Goal: Book appointment/travel/reservation

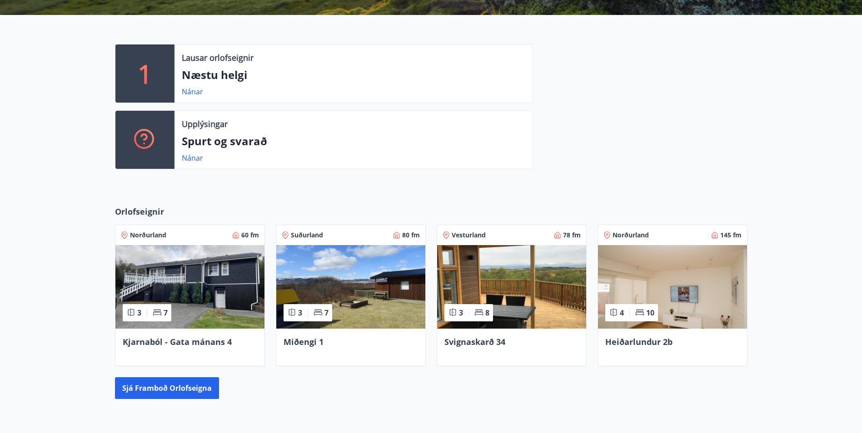
scroll to position [169, 0]
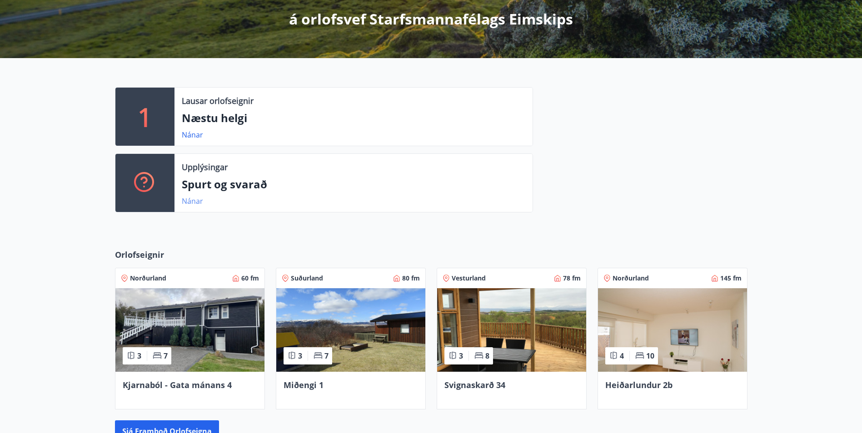
click at [190, 197] on link "Nánar" at bounding box center [192, 201] width 21 height 10
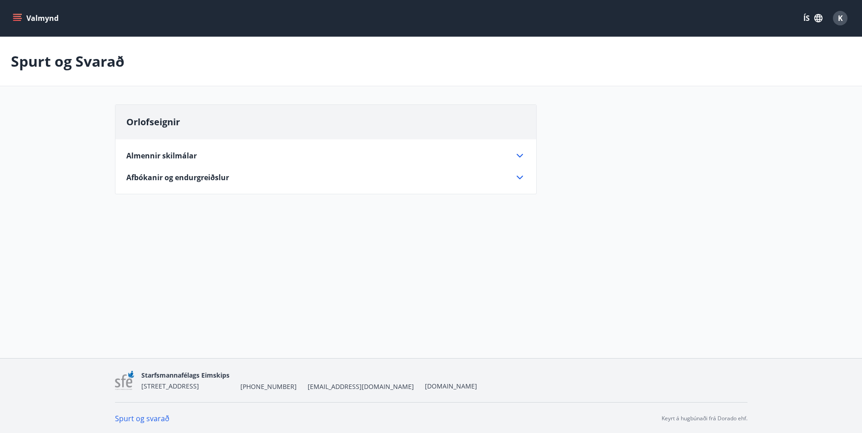
click at [16, 14] on icon "menu" at bounding box center [18, 14] width 10 height 1
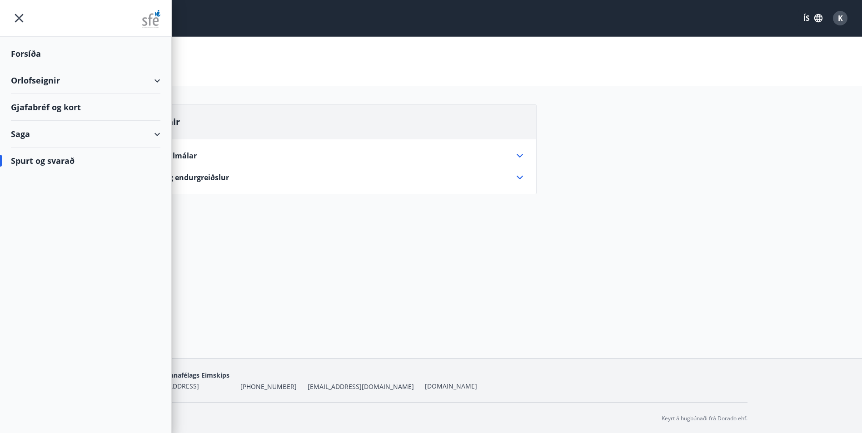
click at [53, 107] on div "Gjafabréf og kort" at bounding box center [85, 107] width 149 height 27
click at [35, 77] on div "Orlofseignir" at bounding box center [85, 80] width 149 height 27
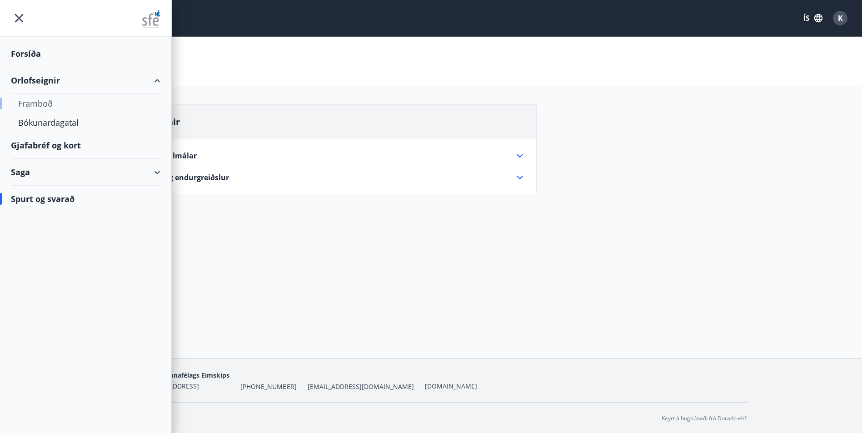
click at [43, 100] on div "Framboð" at bounding box center [85, 103] width 135 height 19
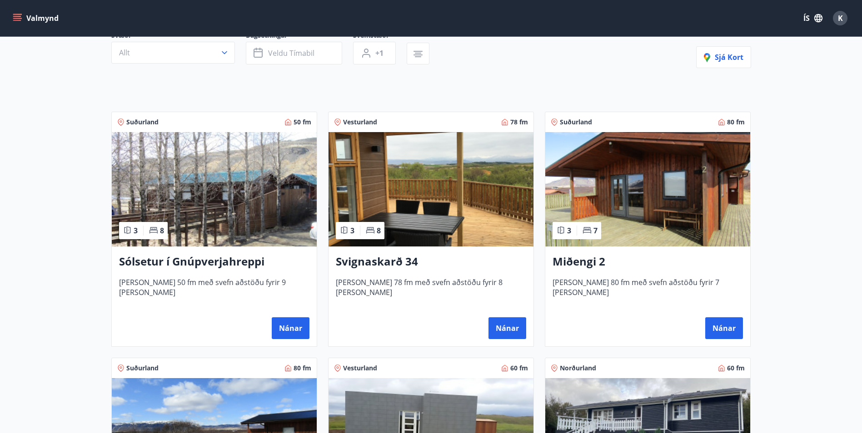
scroll to position [136, 0]
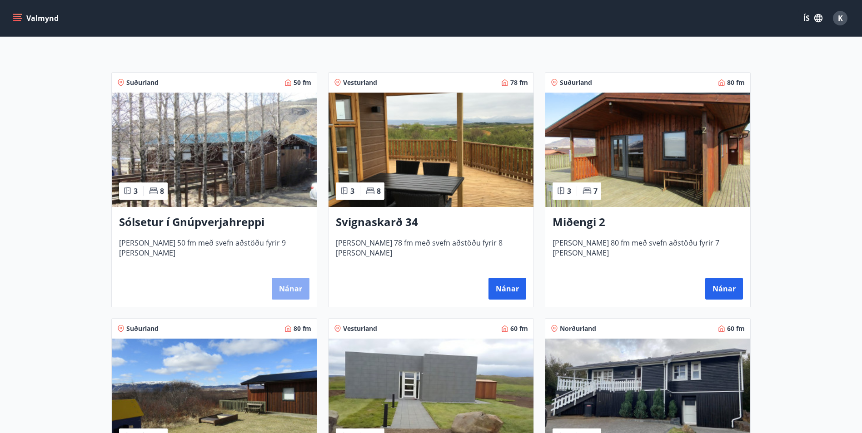
click at [303, 284] on button "Nánar" at bounding box center [291, 289] width 38 height 22
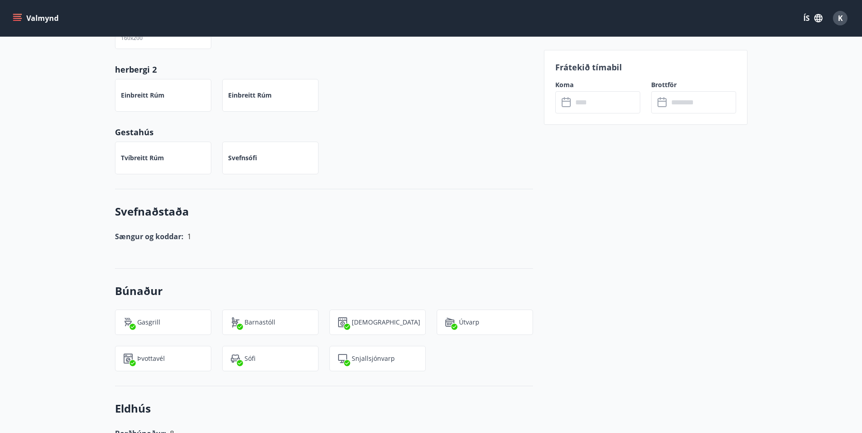
scroll to position [517, 0]
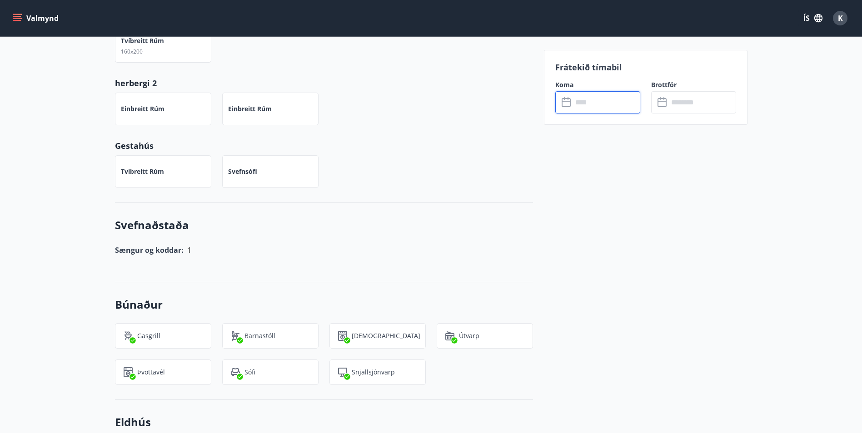
click at [580, 102] on input "text" at bounding box center [606, 102] width 68 height 22
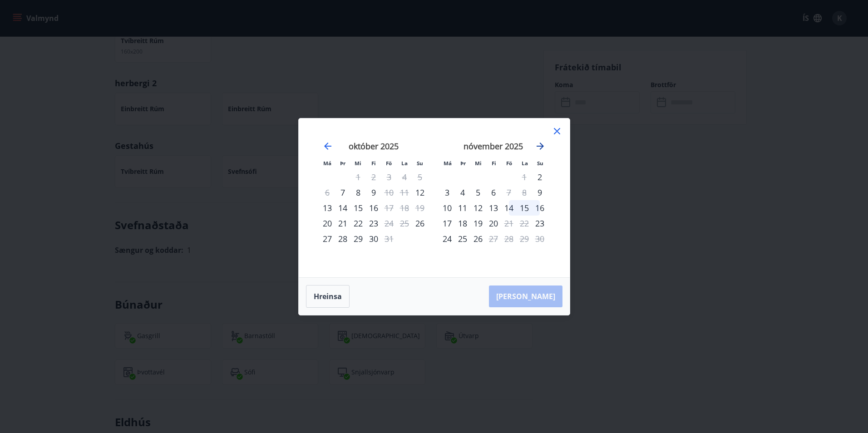
click at [540, 145] on icon "Move forward to switch to the next month." at bounding box center [540, 146] width 11 height 11
click at [536, 144] on icon "Move forward to switch to the next month." at bounding box center [540, 146] width 11 height 11
click at [496, 223] on div "19" at bounding box center [493, 223] width 15 height 15
click at [540, 221] on div "22" at bounding box center [539, 223] width 15 height 15
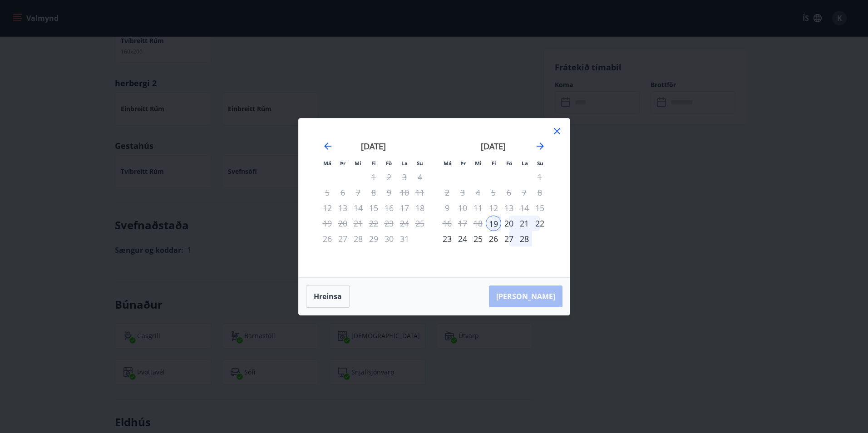
click at [540, 231] on td "Calendar" at bounding box center [539, 238] width 15 height 15
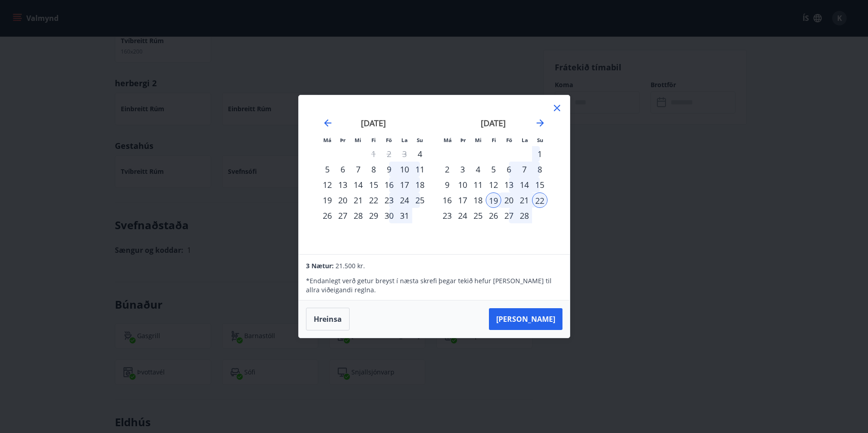
click at [555, 106] on icon at bounding box center [557, 108] width 6 height 6
click at [555, 106] on div "Má Þr Mi Fi Fö La Su Má Þr Mi Fi Fö La Su [DATE] 1 2 3 4 5 6 7 8 9 10 11 12 13 …" at bounding box center [434, 216] width 868 height 433
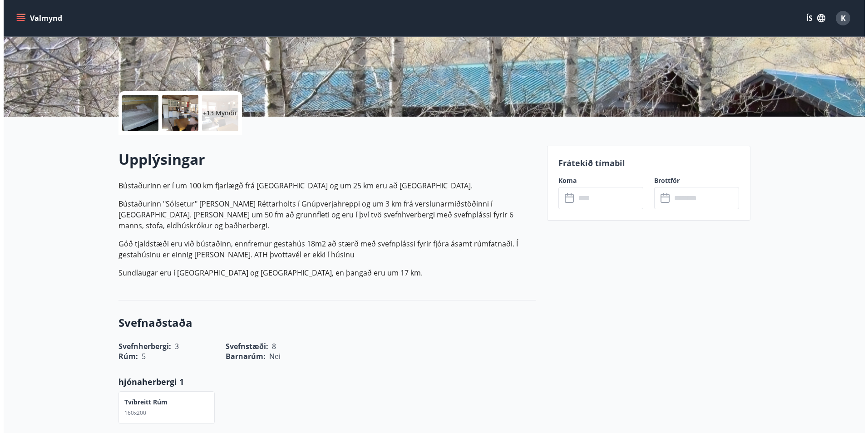
scroll to position [154, 0]
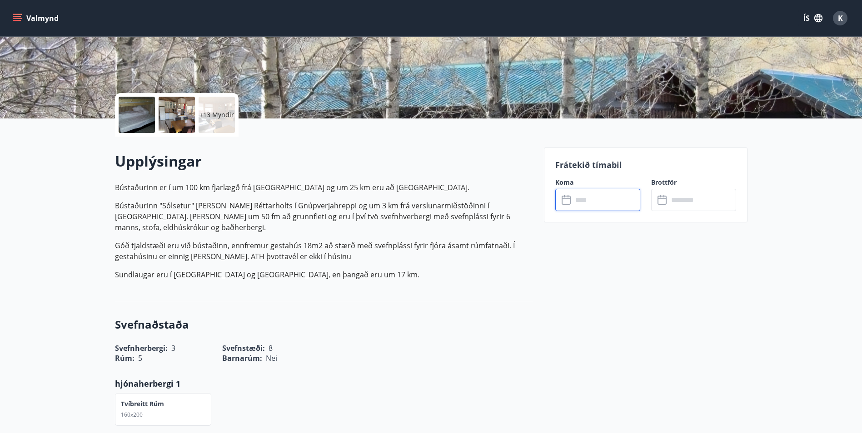
click at [592, 202] on input "text" at bounding box center [606, 200] width 68 height 22
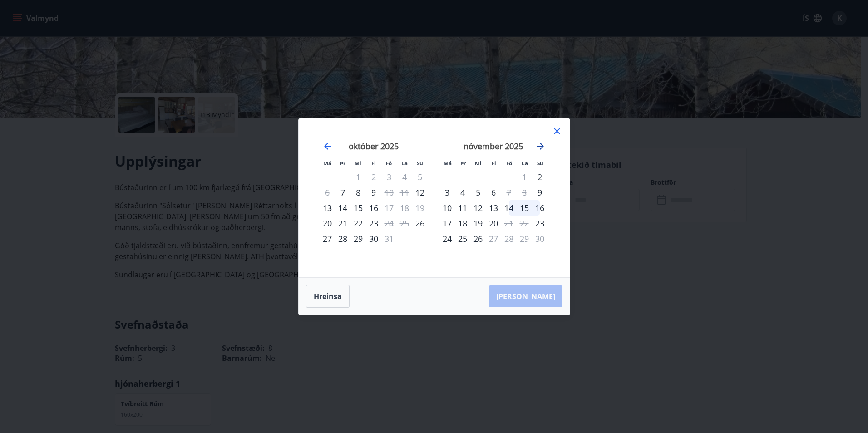
click at [541, 145] on icon "Move forward to switch to the next month." at bounding box center [540, 146] width 11 height 11
click at [491, 222] on div "19" at bounding box center [493, 223] width 15 height 15
click at [541, 223] on div "22" at bounding box center [539, 223] width 15 height 15
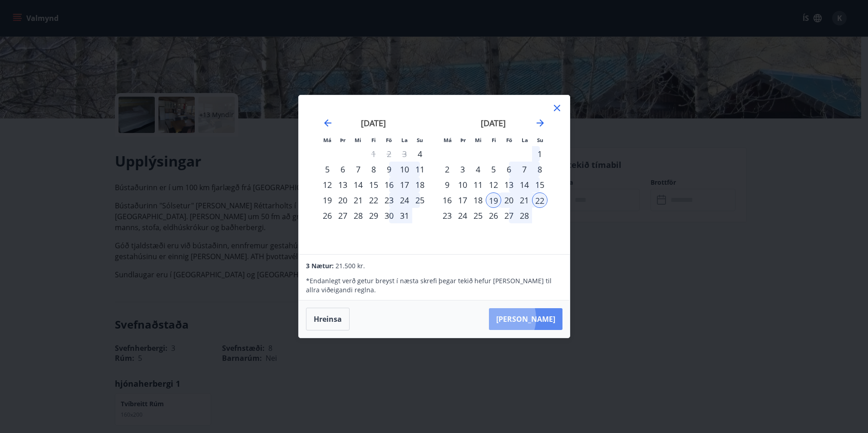
click at [525, 318] on button "[PERSON_NAME]" at bounding box center [526, 319] width 74 height 22
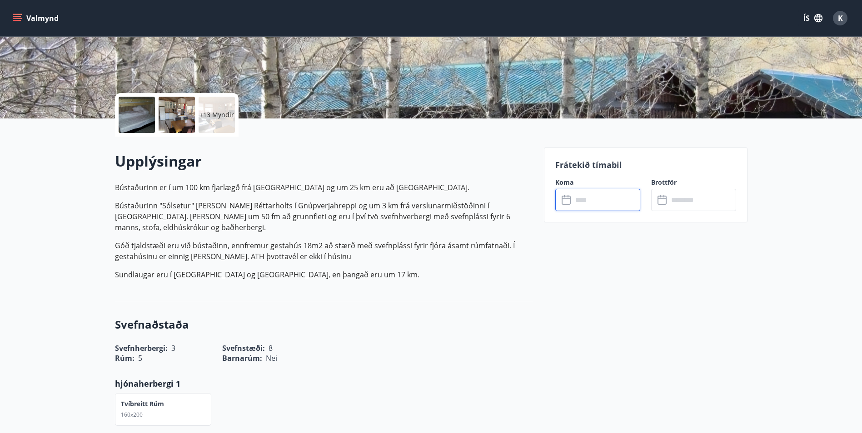
type input "******"
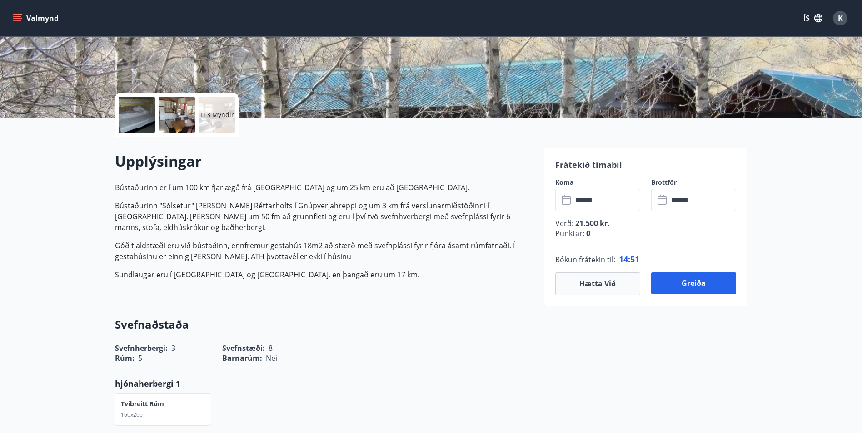
click at [223, 117] on p "+13 Myndir" at bounding box center [216, 114] width 35 height 9
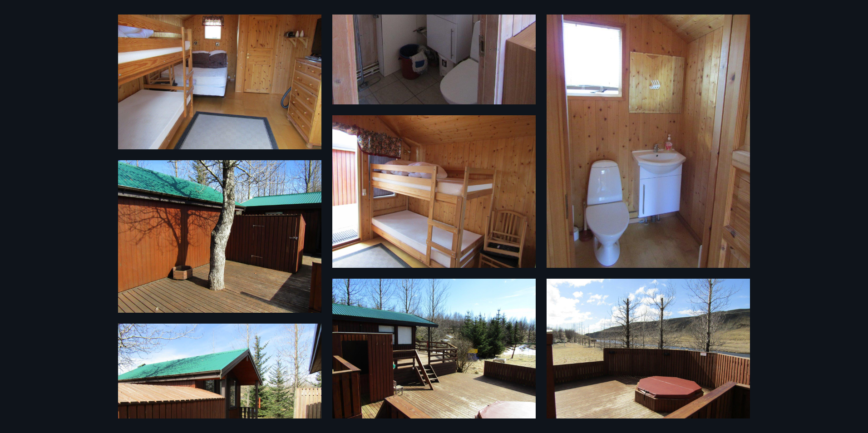
scroll to position [545, 0]
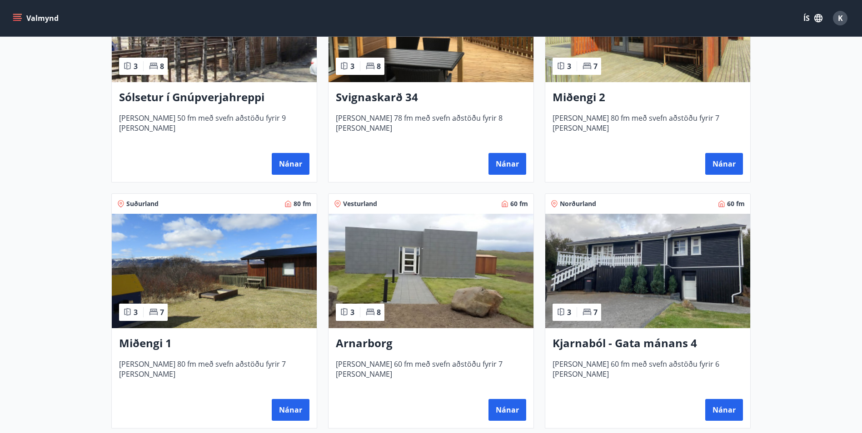
scroll to position [273, 0]
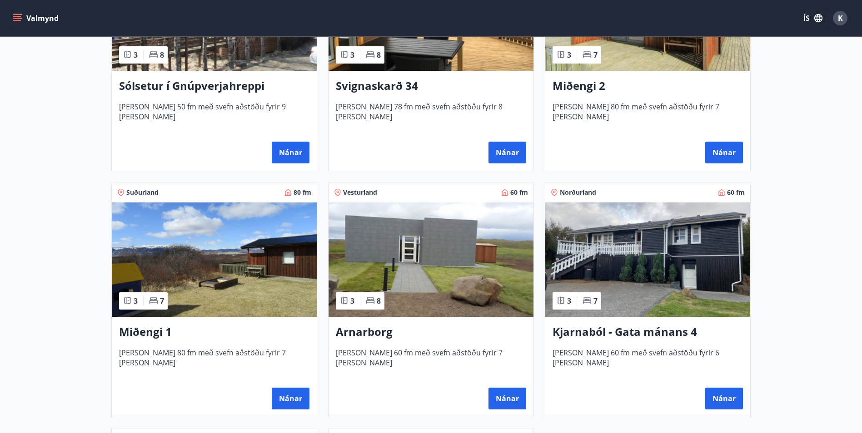
click at [656, 238] on img at bounding box center [647, 260] width 205 height 114
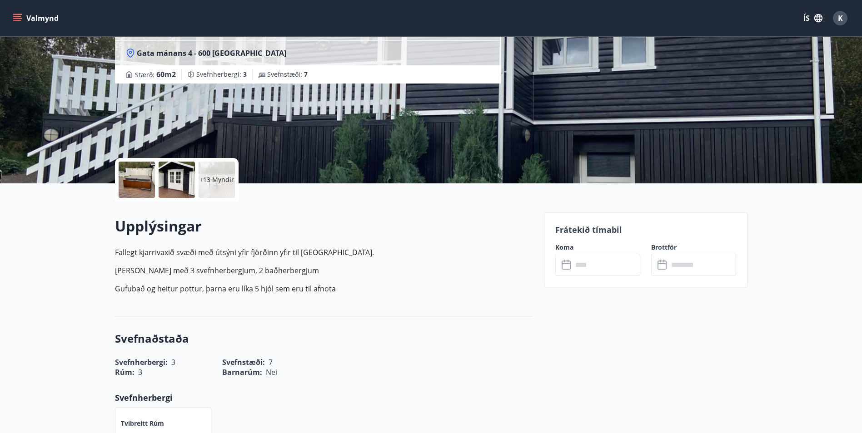
scroll to position [91, 0]
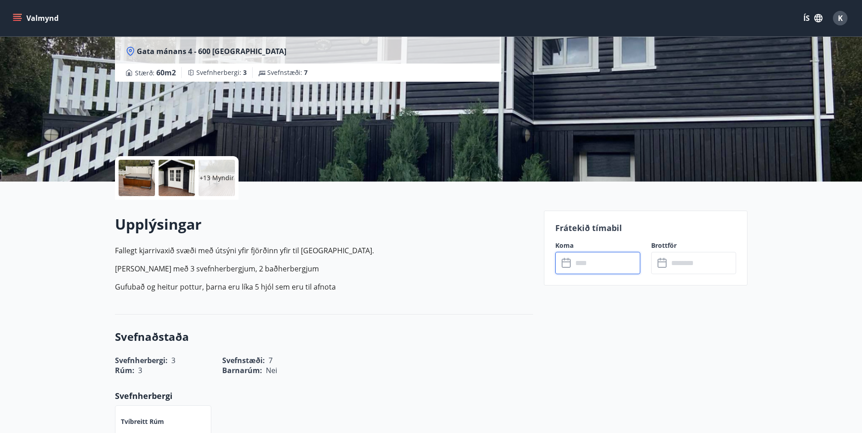
click at [576, 265] on input "text" at bounding box center [606, 263] width 68 height 22
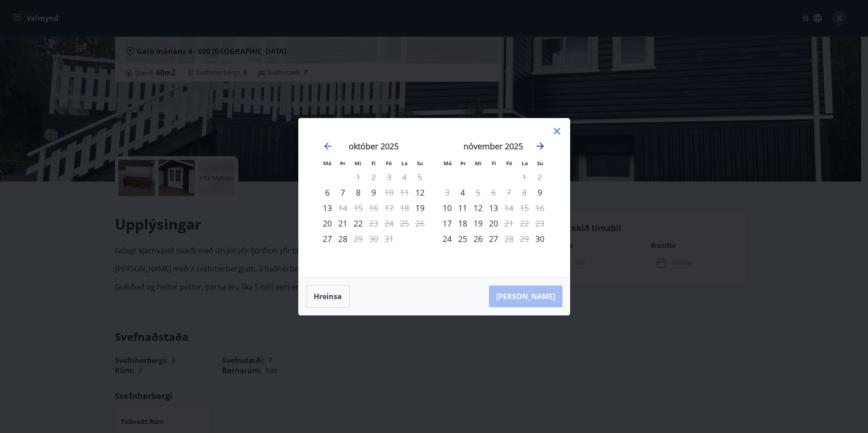
click at [539, 142] on icon "Move forward to switch to the next month." at bounding box center [540, 146] width 11 height 11
click at [559, 130] on icon at bounding box center [557, 131] width 11 height 11
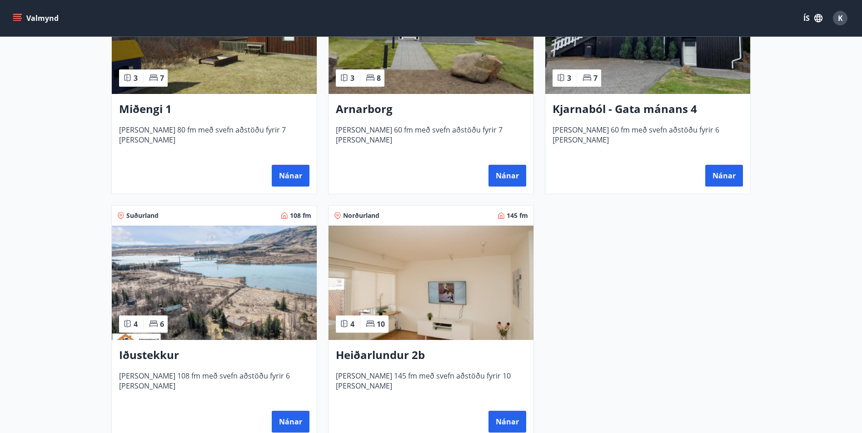
scroll to position [500, 0]
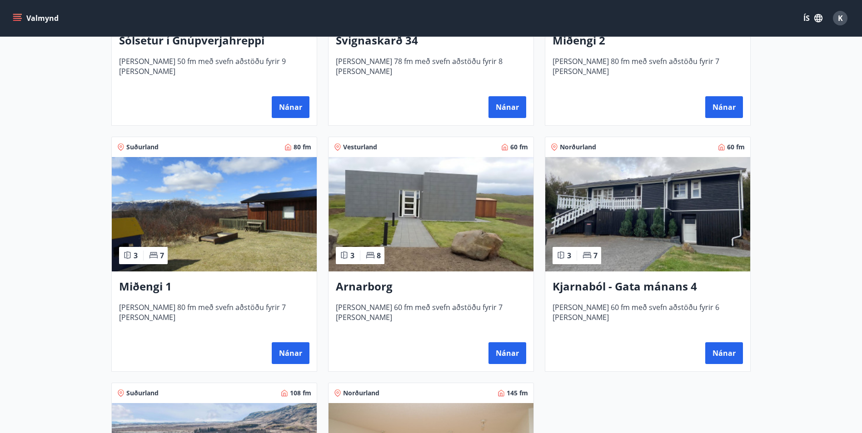
click at [434, 201] on img at bounding box center [430, 214] width 205 height 114
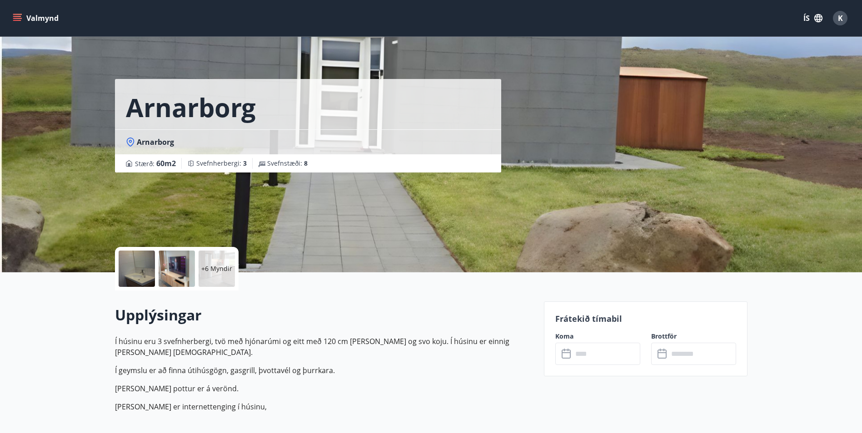
click at [601, 348] on input "text" at bounding box center [606, 354] width 68 height 22
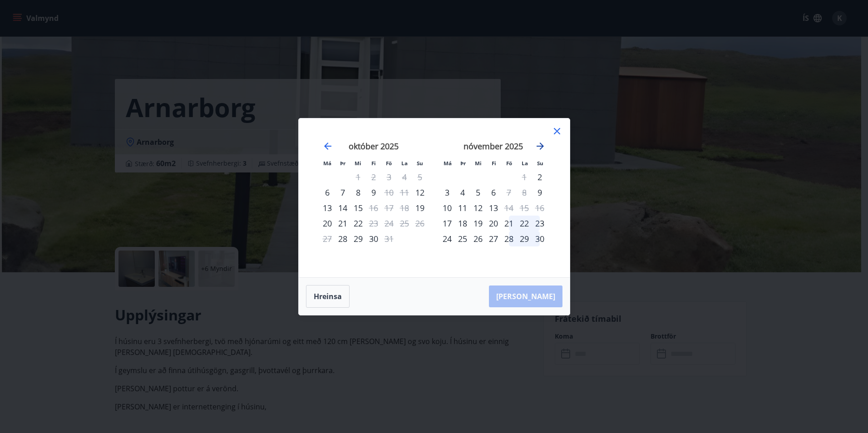
click at [538, 141] on icon "Move forward to switch to the next month." at bounding box center [540, 146] width 11 height 11
click at [556, 128] on icon at bounding box center [557, 131] width 11 height 11
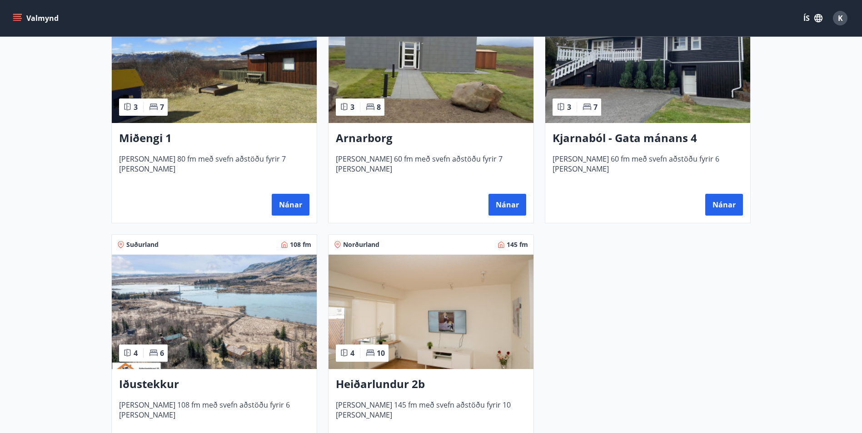
scroll to position [590, 0]
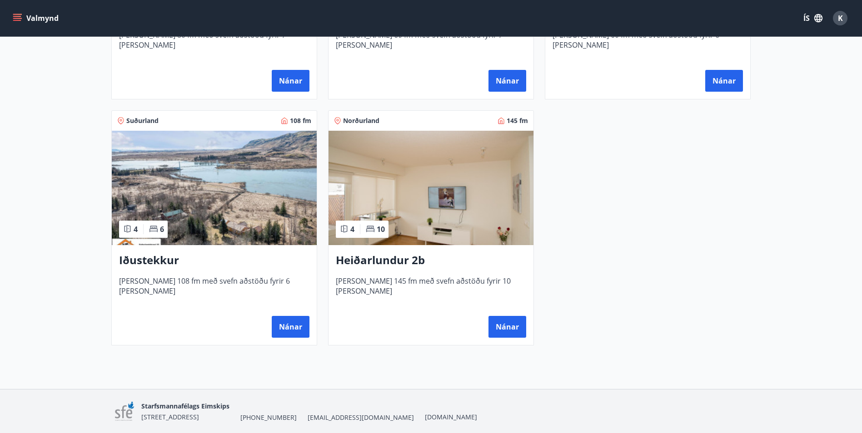
click at [241, 185] on img at bounding box center [214, 188] width 205 height 114
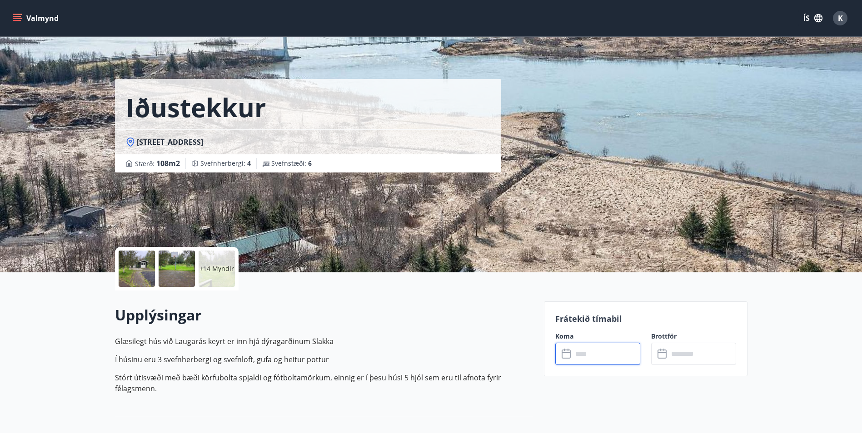
click at [581, 356] on input "text" at bounding box center [606, 354] width 68 height 22
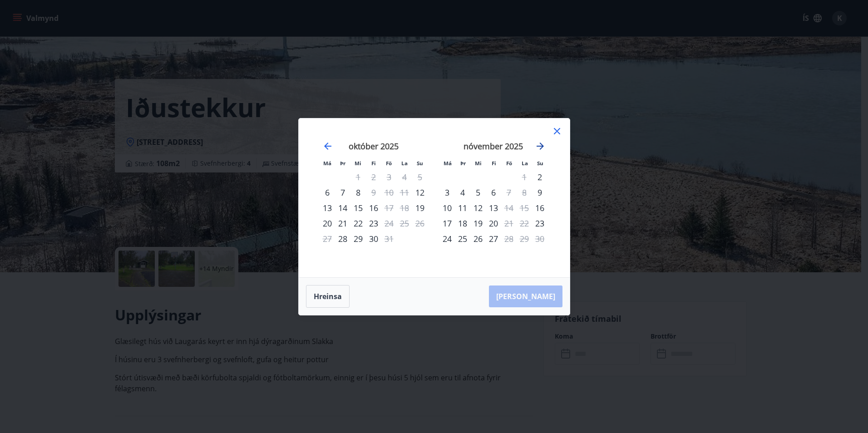
click at [543, 144] on icon "Move forward to switch to the next month." at bounding box center [540, 146] width 11 height 11
click at [557, 126] on icon at bounding box center [557, 131] width 11 height 11
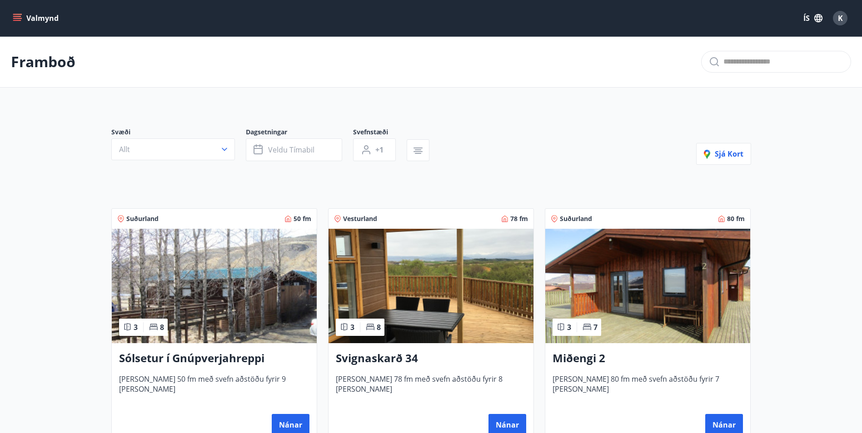
click at [463, 295] on img at bounding box center [430, 286] width 205 height 114
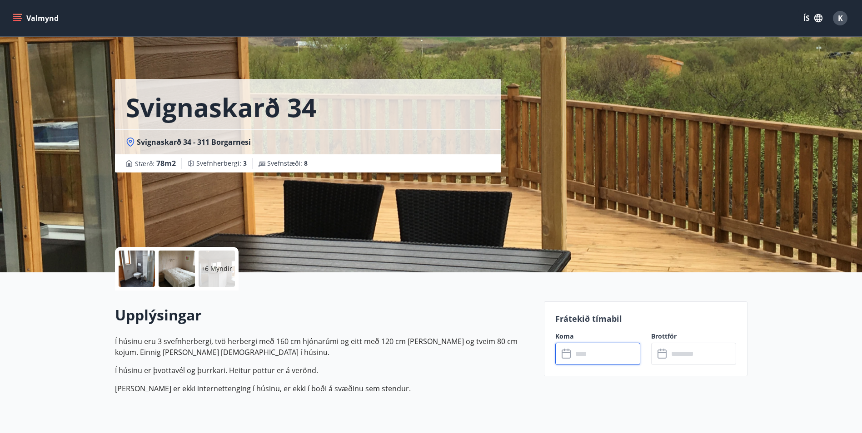
click at [595, 353] on input "text" at bounding box center [606, 354] width 68 height 22
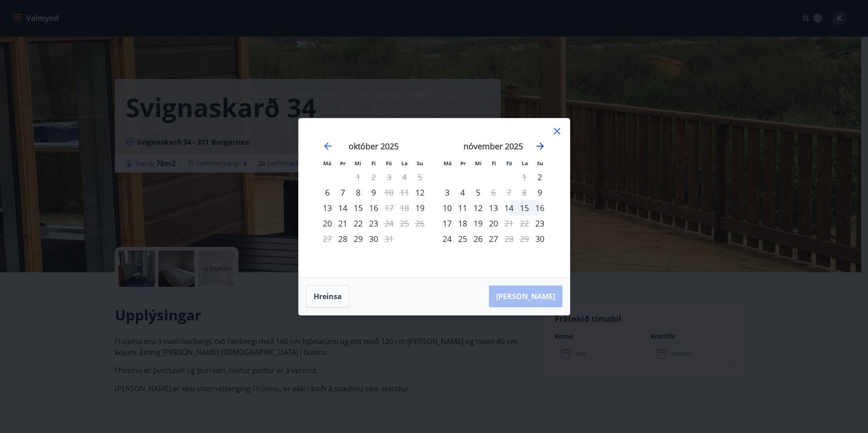
click at [538, 146] on icon "Move forward to switch to the next month." at bounding box center [540, 146] width 11 height 11
click at [538, 146] on icon "Move forward to switch to the next month." at bounding box center [540, 146] width 7 height 7
click at [491, 222] on div "19" at bounding box center [493, 223] width 15 height 15
click at [538, 222] on div "22" at bounding box center [539, 223] width 15 height 15
